Goal: Navigation & Orientation: Go to known website

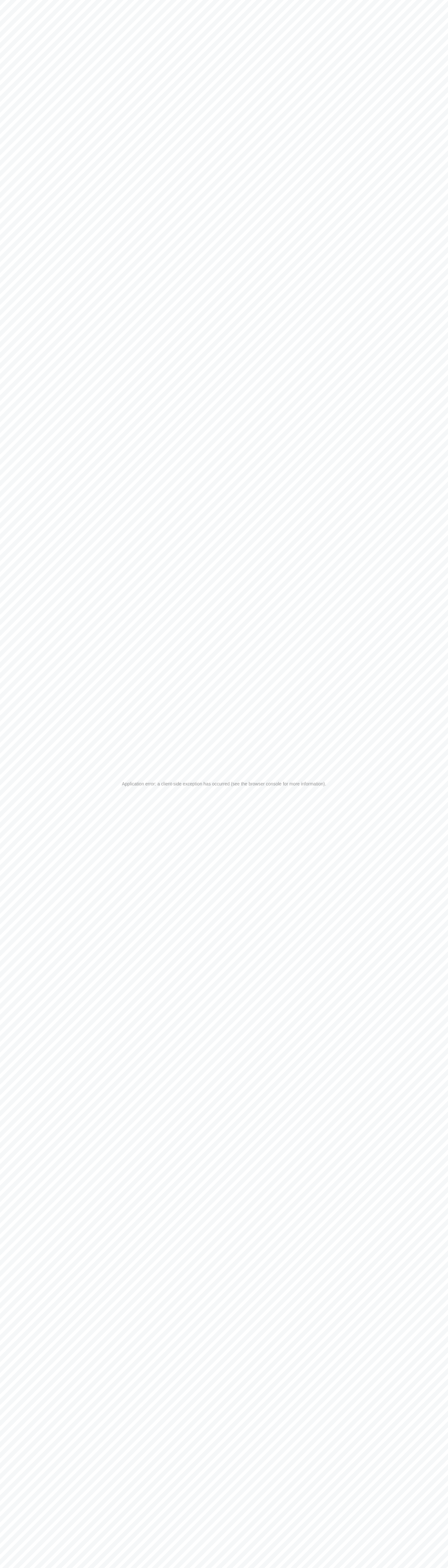
click at [289, 2] on div "Application error: a client-side exception has occurred (see the browser consol…" at bounding box center [224, 784] width 448 height 1568
click at [444, 1528] on div "Application error: a client-side exception has occurred (see the browser consol…" at bounding box center [224, 784] width 448 height 1568
click at [321, 1567] on html "Application error: a client-side exception has occurred (see the browser consol…" at bounding box center [224, 784] width 448 height 1568
click at [13, 902] on div "Application error: a client-side exception has occurred (see the browser consol…" at bounding box center [224, 784] width 448 height 1568
